Goal: Task Accomplishment & Management: Manage account settings

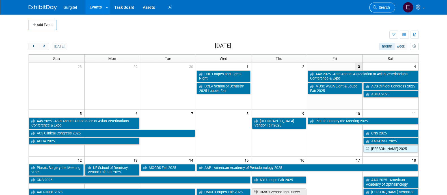
click at [387, 5] on span "Search" at bounding box center [383, 7] width 13 height 4
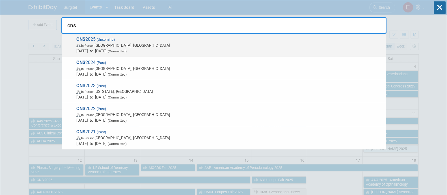
type input "cns"
click at [352, 35] on div "CNS 2025 (Upcoming) In-Person Los Angeles, CA Oct 11, 2025 to Oct 15, 2025 (Com…" at bounding box center [224, 45] width 324 height 23
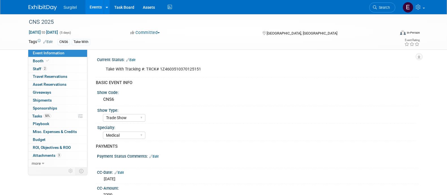
select select "Trade Show"
select select "Medical"
select select "SkyMiles - 93008"
select select "No"
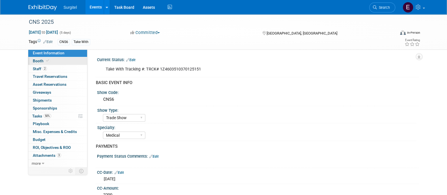
click at [55, 61] on link "Booth" at bounding box center [57, 61] width 59 height 8
select select "8' Fabric Popup"
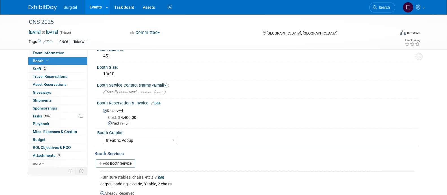
scroll to position [10, 0]
click at [390, 3] on link "Search" at bounding box center [382, 8] width 26 height 10
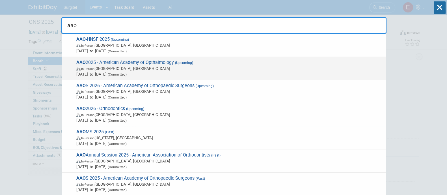
type input "aao"
click at [291, 60] on span "AAO 2025 - American Academy of Opthalmology (Upcoming) In-Person Orlando, FL Oc…" at bounding box center [229, 68] width 308 height 17
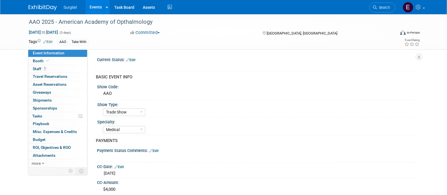
select select "Trade Show"
select select "Medical"
select select "Rewards - 12003"
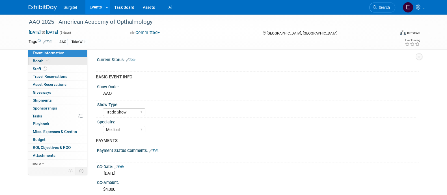
click at [59, 61] on link "Booth" at bounding box center [57, 61] width 59 height 8
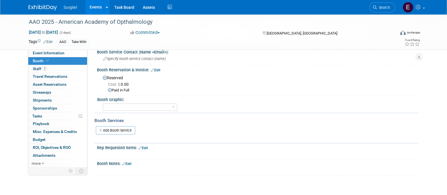
scroll to position [70, 0]
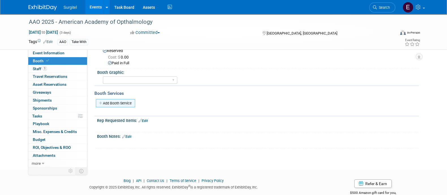
click at [135, 101] on link "Add Booth Service" at bounding box center [115, 103] width 39 height 8
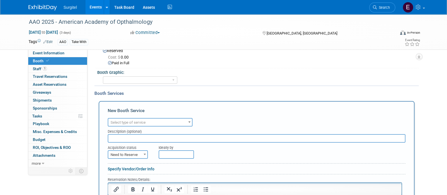
scroll to position [0, 0]
drag, startPoint x: 135, startPoint y: 101, endPoint x: 145, endPoint y: 121, distance: 22.6
click at [145, 121] on div "New Booth Service Audio / Video Carpet / Flooring Catering / Food / Beverage Fl…" at bounding box center [257, 181] width 316 height 161
click at [145, 121] on span "Select type of service" at bounding box center [128, 122] width 35 height 4
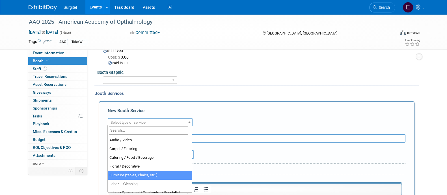
select select "6"
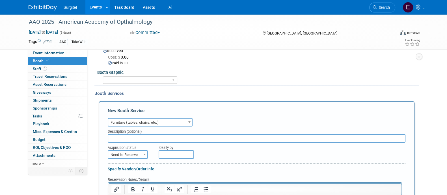
click at [132, 134] on input "text" at bounding box center [257, 138] width 298 height 8
type input "carpet, padding, 2 chairs, 8' table"
click at [135, 153] on span "Need to Reserve" at bounding box center [127, 155] width 39 height 8
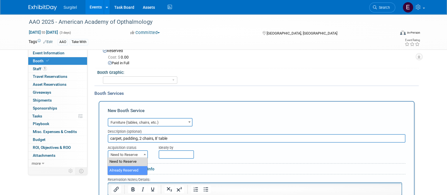
select select "2"
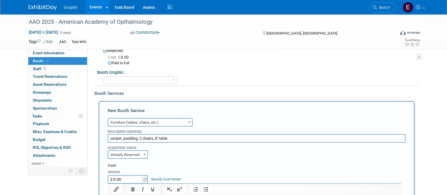
click at [131, 175] on input "$ 0.00" at bounding box center [125, 179] width 35 height 8
type input "$"
click at [0, 102] on div "AAO 2025 - American Academy of Opthalmology Oct 18, 2025 to Oct 20, 2025 (3 day…" at bounding box center [223, 169] width 447 height 450
click at [0, 102] on html "Surgitel Events Add Event Bulk Upload Events Shareable Event Boards Recently Vi…" at bounding box center [223, 27] width 447 height 195
click at [132, 177] on input "$ 0.00" at bounding box center [125, 179] width 35 height 8
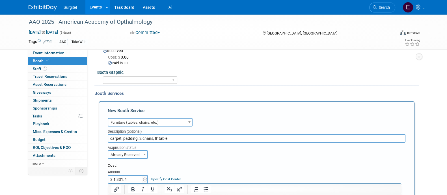
type input "$ 1,331.46"
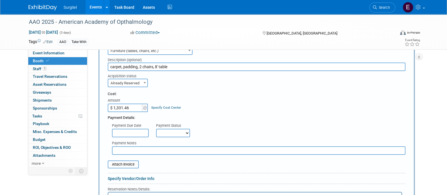
scroll to position [144, 0]
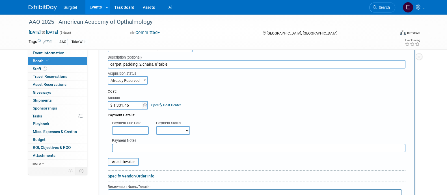
click at [187, 126] on select "Not Paid Yet Partially Paid Paid in Full" at bounding box center [173, 130] width 34 height 8
select select "1"
click at [156, 126] on select "Not Paid Yet Partially Paid Paid in Full" at bounding box center [173, 130] width 34 height 8
click at [447, 103] on div "AAO 2025 - American Academy of Opthalmology Oct 18, 2025 to Oct 20, 2025 (3 day…" at bounding box center [223, 98] width 447 height 456
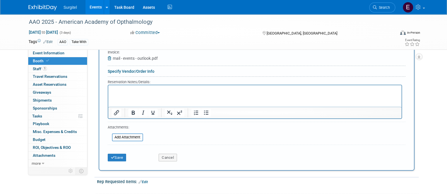
scroll to position [253, 0]
click at [116, 153] on button "Save" at bounding box center [117, 157] width 19 height 8
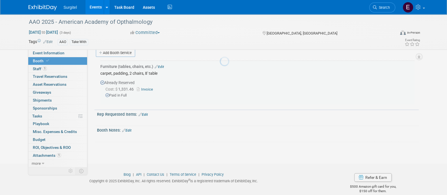
scroll to position [120, 0]
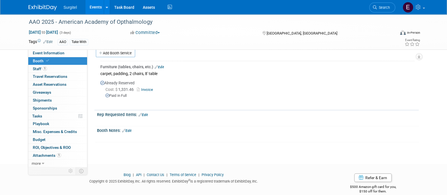
drag, startPoint x: 0, startPoint y: 108, endPoint x: 0, endPoint y: 103, distance: 4.5
click at [0, 103] on div "AAO 2025 - American Academy of Opthalmology Oct 18, 2025 to Oct 20, 2025 (3 day…" at bounding box center [223, 24] width 447 height 260
click at [380, 7] on span "Search" at bounding box center [383, 7] width 13 height 4
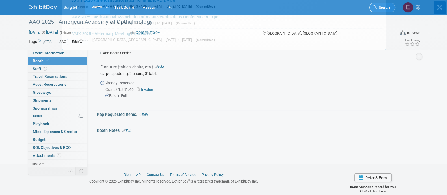
scroll to position [0, 0]
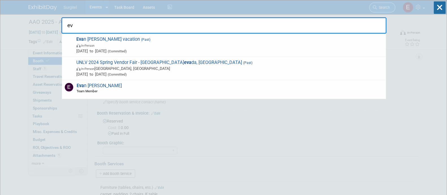
type input "e"
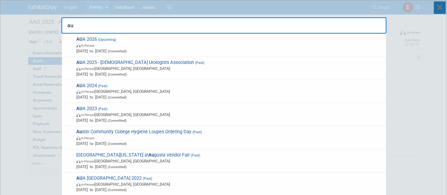
type input "au"
click at [436, 8] on icon at bounding box center [440, 7] width 12 height 12
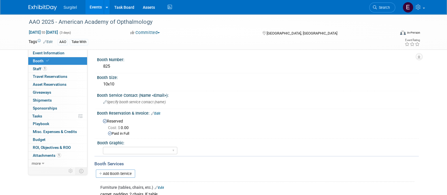
click at [96, 4] on link "Events" at bounding box center [95, 7] width 21 height 14
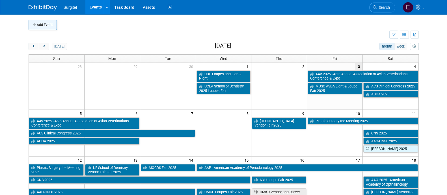
click at [48, 25] on button "Add Event" at bounding box center [43, 25] width 28 height 10
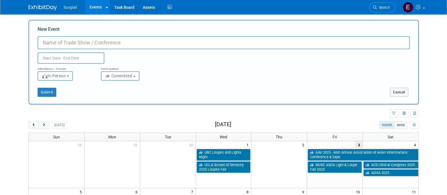
click at [48, 25] on div "New Event Duplicate Event Warning Attendance / Format: <img src="https://www.ex…" at bounding box center [224, 62] width 390 height 85
click at [53, 43] on input "New Event" at bounding box center [224, 42] width 372 height 13
type input "e"
drag, startPoint x: 53, startPoint y: 43, endPoint x: -128, endPoint y: 149, distance: 209.6
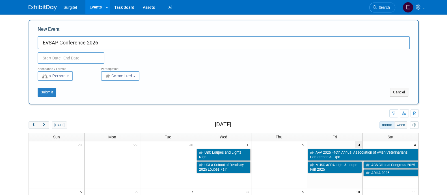
click at [0, 149] on html "Surgitel Events Add Event Bulk Upload Events Shareable Event Boards Recently Vi…" at bounding box center [223, 97] width 447 height 195
type input "EVSAP Conference 2026"
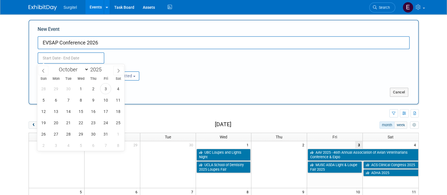
click at [58, 55] on input "text" at bounding box center [71, 57] width 67 height 11
click at [62, 69] on select "January February March April May June July August September October November De…" at bounding box center [72, 69] width 33 height 7
click at [56, 66] on select "January February March April May June July August September October November De…" at bounding box center [72, 69] width 33 height 7
click at [79, 70] on select "January February March April May June July August September October November De…" at bounding box center [72, 69] width 33 height 7
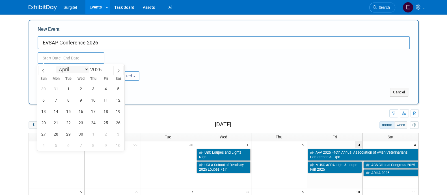
select select "4"
click at [56, 66] on select "January February March April May June July August September October November De…" at bounding box center [72, 69] width 33 height 7
click at [105, 67] on span at bounding box center [104, 67] width 4 height 3
type input "2026"
click at [59, 71] on select "January February March April May June July August September October November De…" at bounding box center [72, 69] width 33 height 7
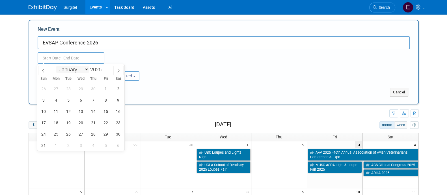
select select "2"
click at [56, 66] on select "January February March April May June July August September October November De…" at bounding box center [72, 69] width 33 height 7
click at [111, 127] on div "1 2 3 4 5 6 7 8 9 10 11 12 13 14 15 16 17 18 19 20 21 22 23 24 25 26 27 28 29 3…" at bounding box center [80, 117] width 87 height 68
click at [107, 120] on span "27" at bounding box center [105, 122] width 11 height 11
click at [42, 131] on span "29" at bounding box center [43, 133] width 11 height 11
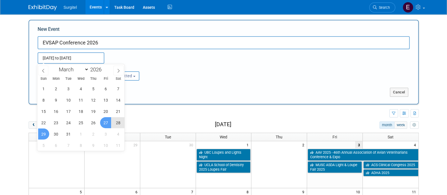
type input "Mar 27, 2026 to Mar 29, 2026"
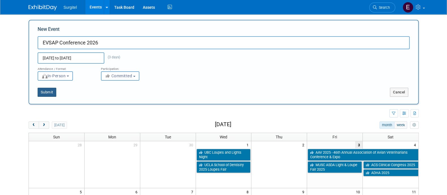
click at [49, 94] on button "Submit" at bounding box center [47, 92] width 19 height 9
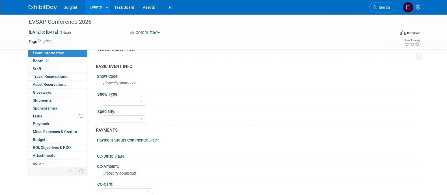
scroll to position [12, 0]
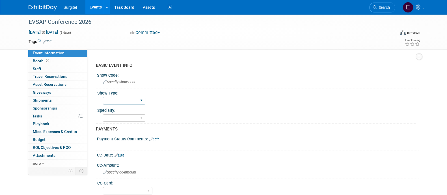
click at [129, 102] on select "School Show Trade Show Wet Lab CE Course Lunch and Learn" at bounding box center [124, 101] width 42 height 8
select select "Trade Show"
click at [103, 97] on select "School Show Trade Show Wet Lab CE Course Lunch and Learn" at bounding box center [124, 101] width 42 height 8
click at [122, 114] on select "Dental Hygiene Medical Veterinarian Other" at bounding box center [124, 118] width 42 height 8
select select "Dental"
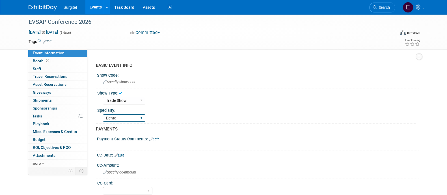
click at [103, 114] on select "Dental Hygiene Medical Veterinarian Other" at bounding box center [124, 118] width 42 height 8
click at [45, 66] on link "0 Staff 0" at bounding box center [57, 69] width 59 height 8
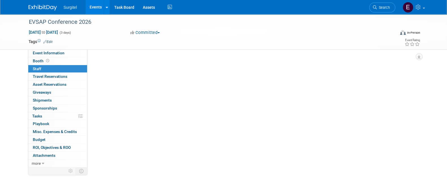
scroll to position [0, 0]
drag, startPoint x: 97, startPoint y: 63, endPoint x: 276, endPoint y: 53, distance: 179.3
click at [276, 53] on div "Current Status: Edit X BASIC EVENT INFO Show Code: Specify show code Show Type:…" at bounding box center [252, 107] width 331 height 117
click at [110, 62] on button "Add Attendee" at bounding box center [112, 61] width 32 height 9
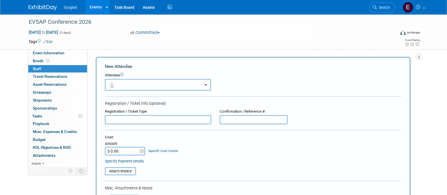
click at [116, 84] on span "button" at bounding box center [113, 84] width 8 height 5
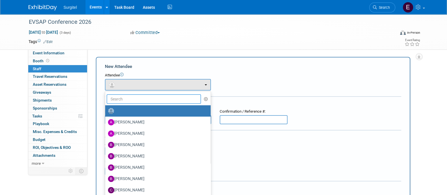
click at [123, 100] on input "text" at bounding box center [154, 99] width 95 height 10
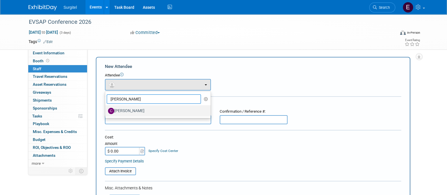
type input "carrie"
click at [139, 111] on label "Carrie Good" at bounding box center [156, 110] width 97 height 9
click at [106, 111] on input "Carrie Good" at bounding box center [104, 110] width 4 height 4
select select "53b3cb73-ea73-4e53-b1ae-ec916c78f4f8"
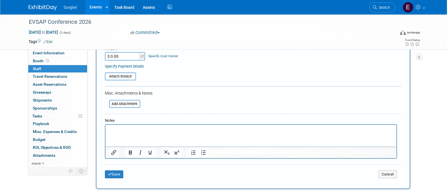
scroll to position [112, 0]
click at [116, 171] on button "Save" at bounding box center [114, 175] width 19 height 8
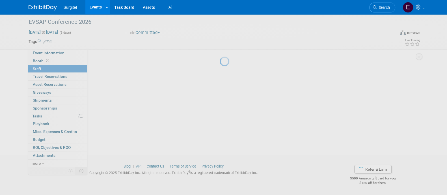
scroll to position [33, 0]
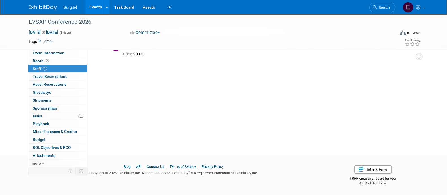
click at [51, 40] on link "Edit" at bounding box center [47, 42] width 9 height 4
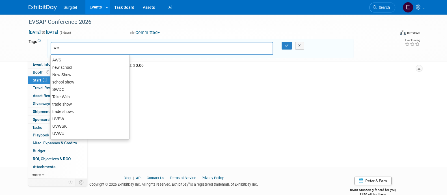
type input "wet"
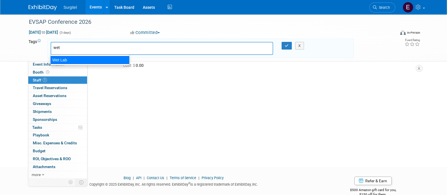
click at [65, 60] on div "Wet Lab" at bounding box center [89, 60] width 79 height 8
type input "Wet Lab"
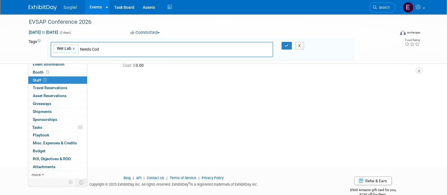
type input "Needs Code"
type input "Wet Lab, Needs Code"
click at [286, 45] on icon "button" at bounding box center [287, 46] width 4 height 4
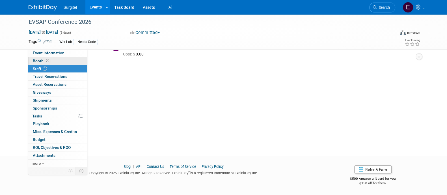
click at [52, 60] on link "Booth" at bounding box center [57, 61] width 59 height 8
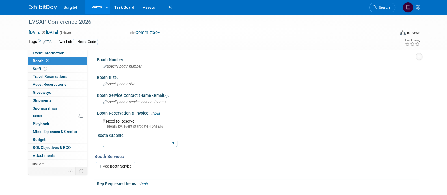
click at [136, 142] on select "Big Island Booth 10x20 Backlit 8' Fabric Popup 10' Light Box 2' Fabric Banner N…" at bounding box center [140, 143] width 74 height 8
select select "2' Fabric Banner"
click at [103, 139] on select "Big Island Booth 10x20 Backlit 8' Fabric Popup 10' Light Box 2' Fabric Banner N…" at bounding box center [140, 143] width 74 height 8
click at [187, 38] on div "Tags Edit Wet Lab Needs Code Wet Lab, Needs Code Wet Lab × Needs Code × X" at bounding box center [191, 42] width 325 height 8
click at [390, 3] on link "Search" at bounding box center [382, 8] width 26 height 10
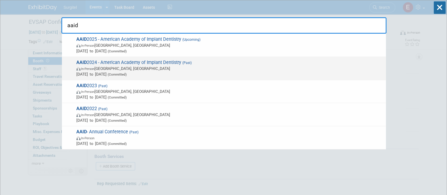
type input "aaid"
click at [316, 62] on span "AAID 2024 - American Academy of Implant Dentistry (Past) In-Person Atlanta, GA …" at bounding box center [229, 68] width 308 height 17
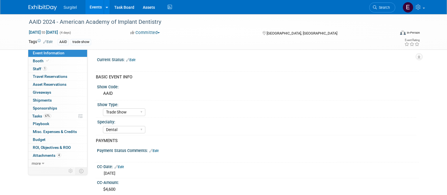
select select "Trade Show"
select select "Dental"
select select "SkyMiles - 93008"
select select "Yes"
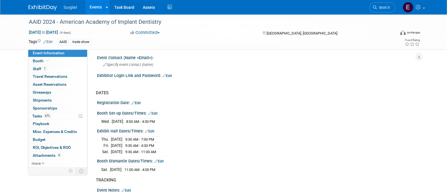
scroll to position [290, 0]
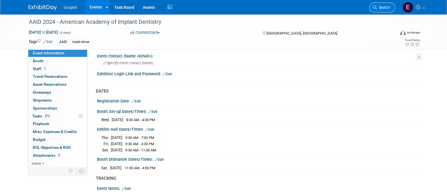
click at [387, 10] on link "Search" at bounding box center [382, 8] width 26 height 10
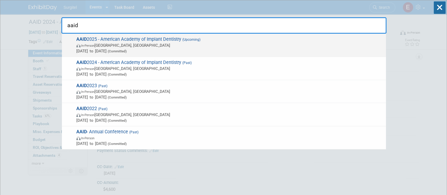
type input "aaid"
click at [221, 46] on span "In-Person Phoenix, AZ" at bounding box center [229, 45] width 307 height 6
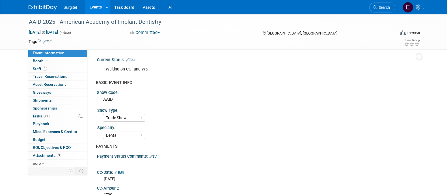
select select "Trade Show"
select select "Dental"
select select "Rewards - 12003"
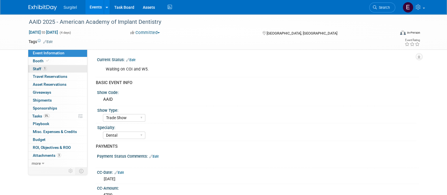
click at [41, 67] on span "Staff 1" at bounding box center [40, 68] width 14 height 5
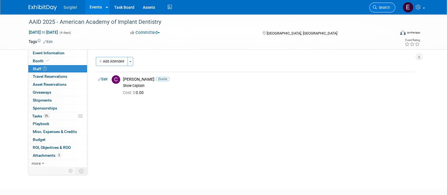
click at [382, 9] on span "Search" at bounding box center [383, 7] width 13 height 4
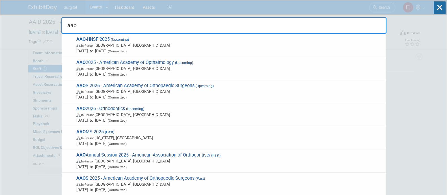
type input "aao"
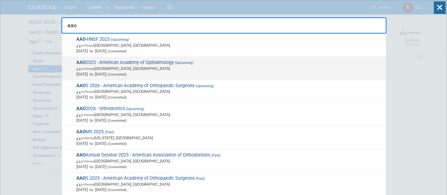
click at [164, 75] on span "[DATE] to [DATE] (Committed)" at bounding box center [229, 74] width 307 height 6
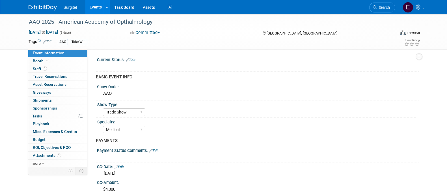
select select "Trade Show"
select select "Medical"
select select "Rewards - 12003"
click at [68, 62] on link "Booth" at bounding box center [57, 61] width 59 height 8
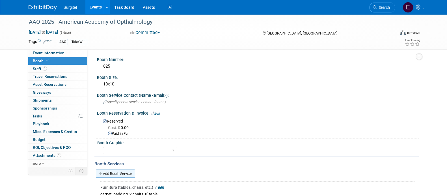
click at [133, 170] on link "Add Booth Service" at bounding box center [115, 173] width 39 height 8
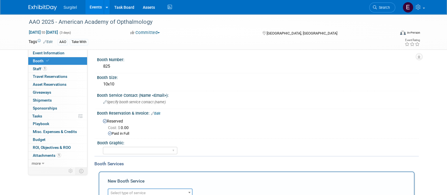
drag, startPoint x: 133, startPoint y: 170, endPoint x: 280, endPoint y: 127, distance: 153.9
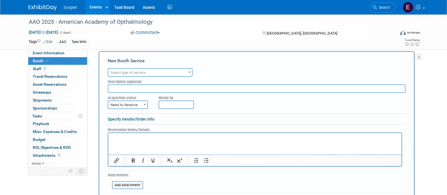
scroll to position [118, 0]
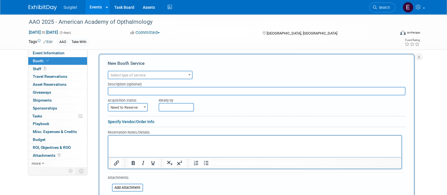
click at [153, 79] on div "Description (optional)" at bounding box center [257, 83] width 298 height 8
click at [152, 74] on span "Select type of service" at bounding box center [150, 75] width 84 height 8
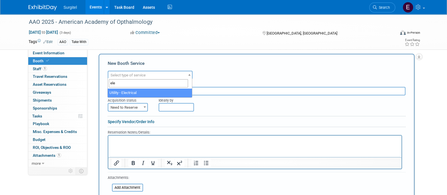
type input "ele"
select select "8"
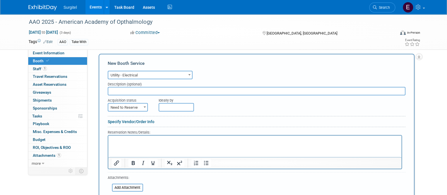
click at [129, 107] on span "Need to Reserve" at bounding box center [127, 107] width 39 height 8
select select "2"
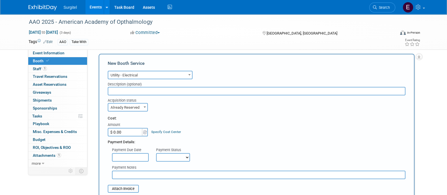
click at [126, 129] on input "$ 0.00" at bounding box center [125, 132] width 35 height 8
type input "$ 271.70"
click at [161, 157] on select "Not Paid Yet Partially Paid Paid in Full" at bounding box center [173, 157] width 34 height 8
select select "1"
click at [156, 153] on select "Not Paid Yet Partially Paid Paid in Full" at bounding box center [173, 157] width 34 height 8
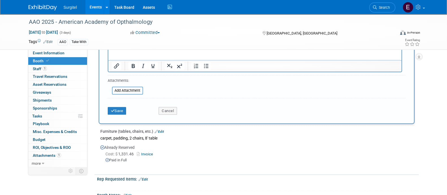
scroll to position [307, 0]
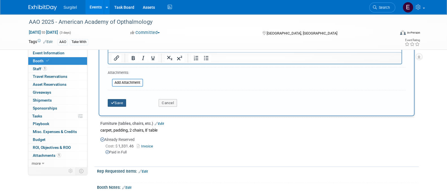
click at [120, 101] on button "Save" at bounding box center [117, 103] width 19 height 8
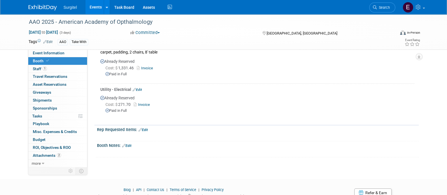
scroll to position [130, 0]
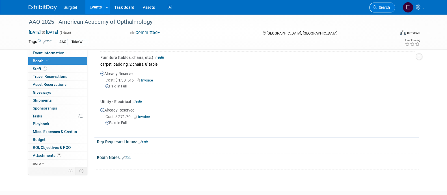
click at [382, 10] on link "Search" at bounding box center [382, 8] width 26 height 10
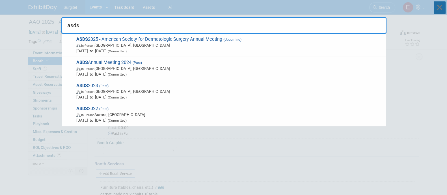
type input "asds"
click at [441, 4] on icon at bounding box center [440, 7] width 12 height 12
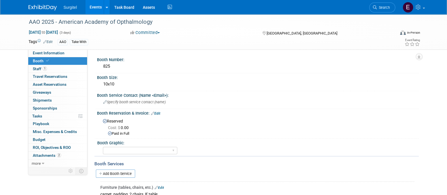
click at [92, 2] on link "Events" at bounding box center [95, 7] width 21 height 14
